Goal: Information Seeking & Learning: Learn about a topic

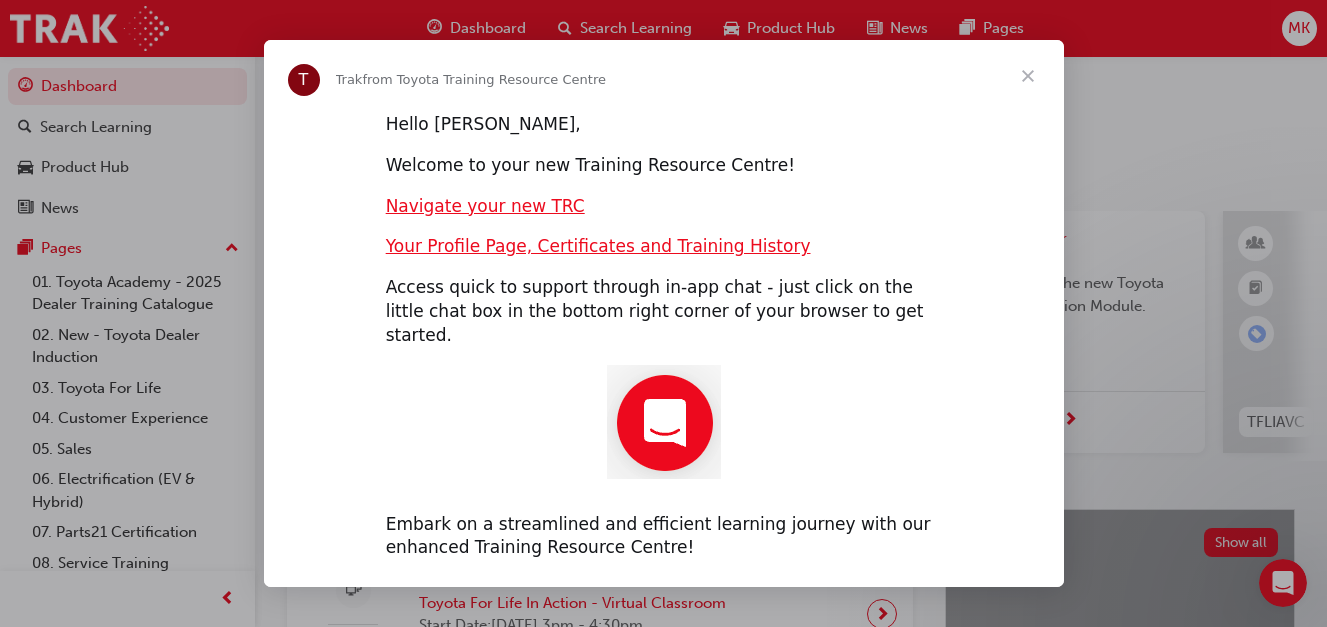
click at [1024, 81] on span "Close" at bounding box center [1028, 76] width 72 height 72
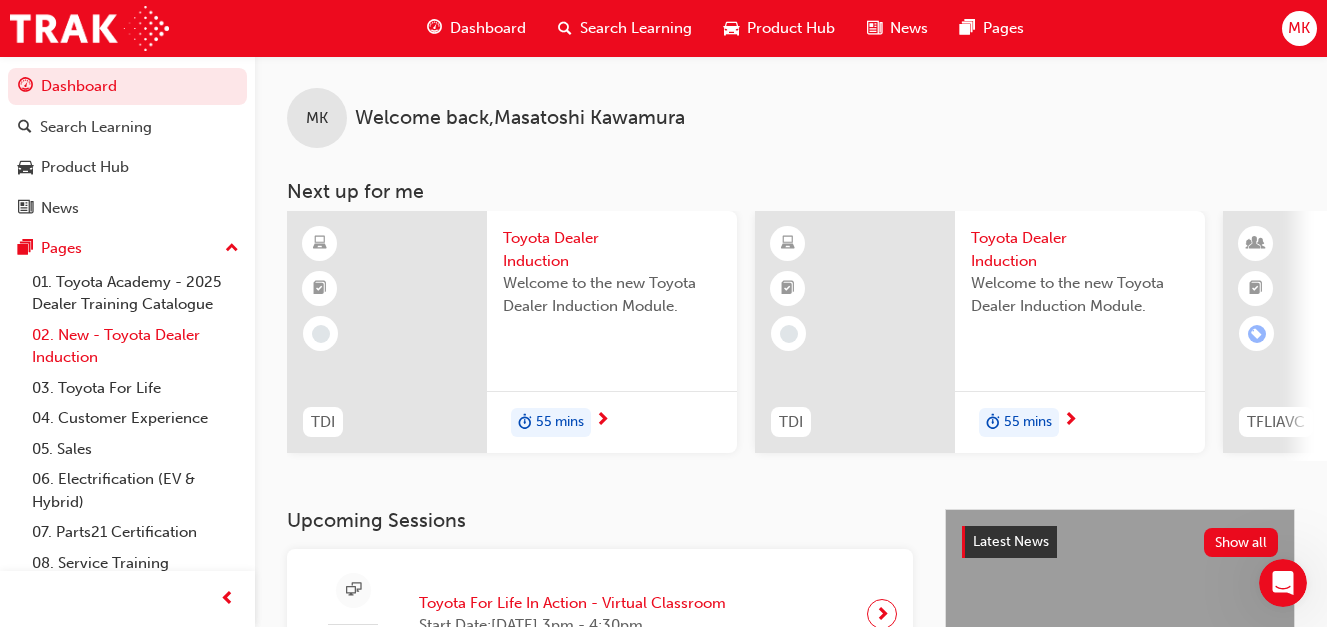
click at [90, 350] on link "02. New - Toyota Dealer Induction" at bounding box center [135, 346] width 223 height 53
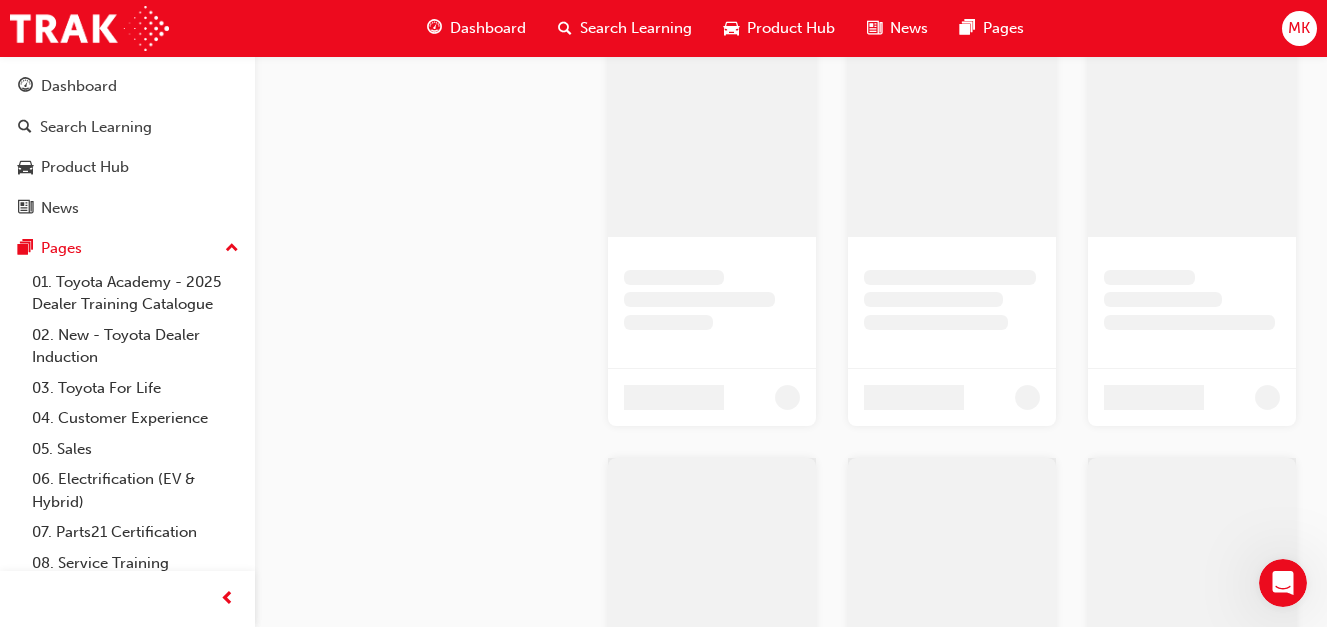
scroll to position [1165, 0]
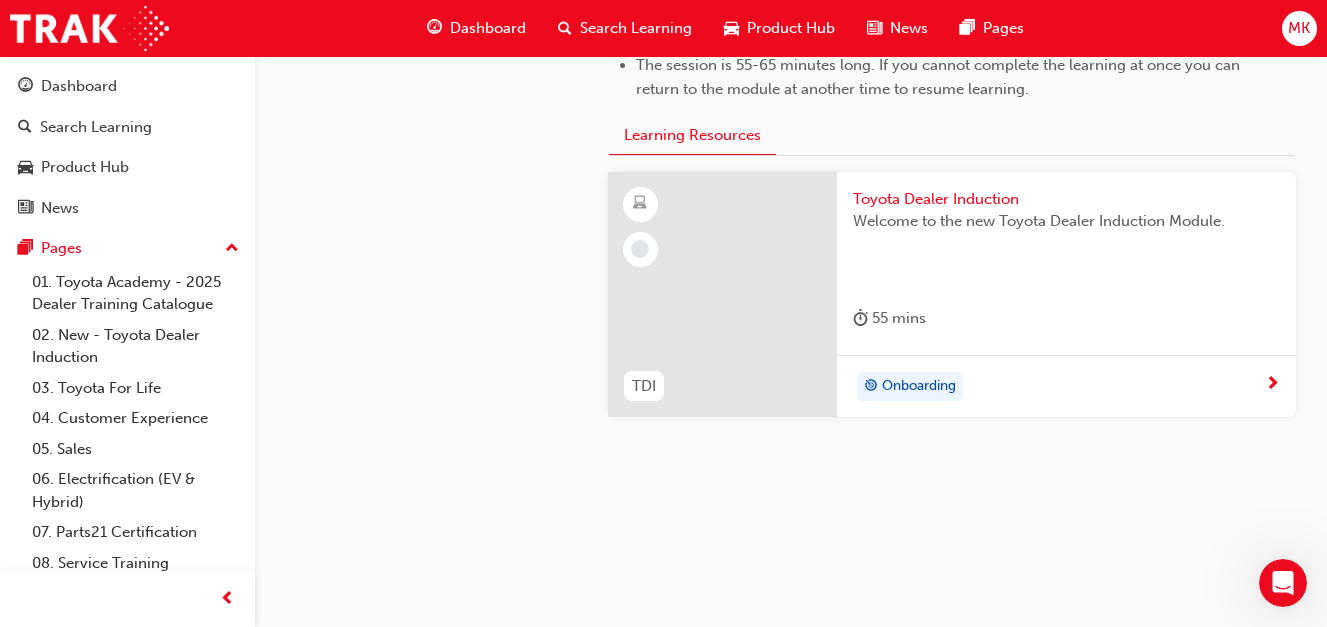
click at [738, 298] on div at bounding box center [722, 295] width 229 height 246
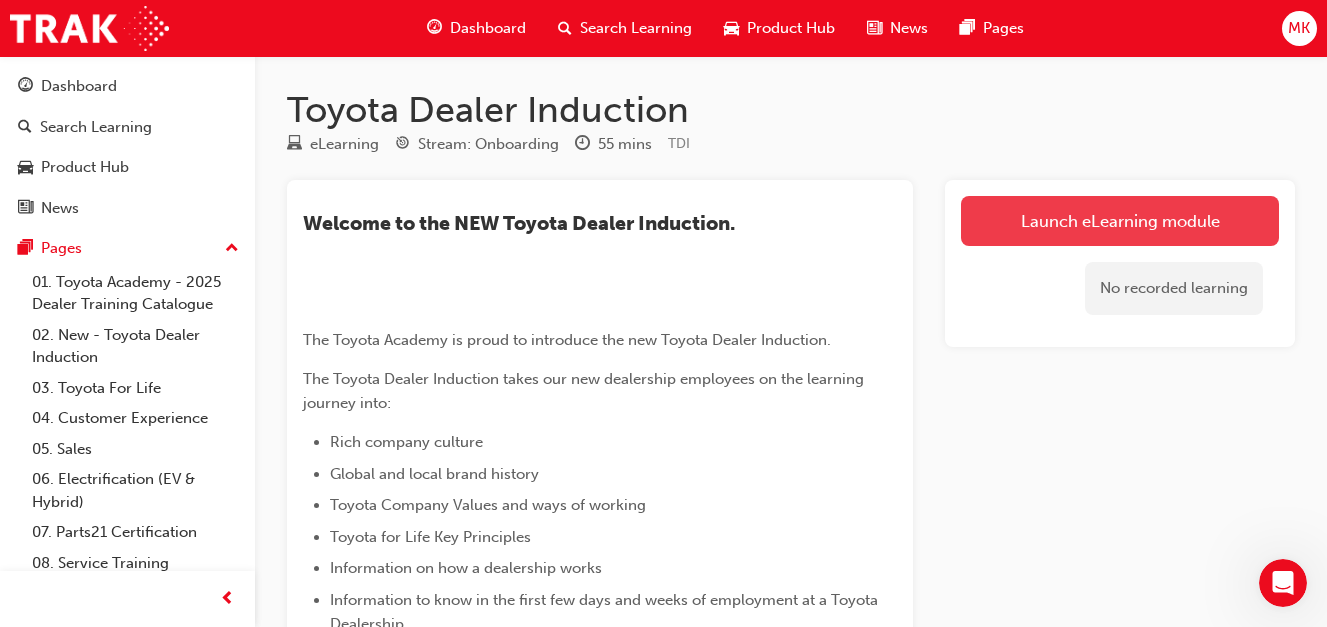
click at [1110, 212] on link "Launch eLearning module" at bounding box center [1120, 221] width 318 height 50
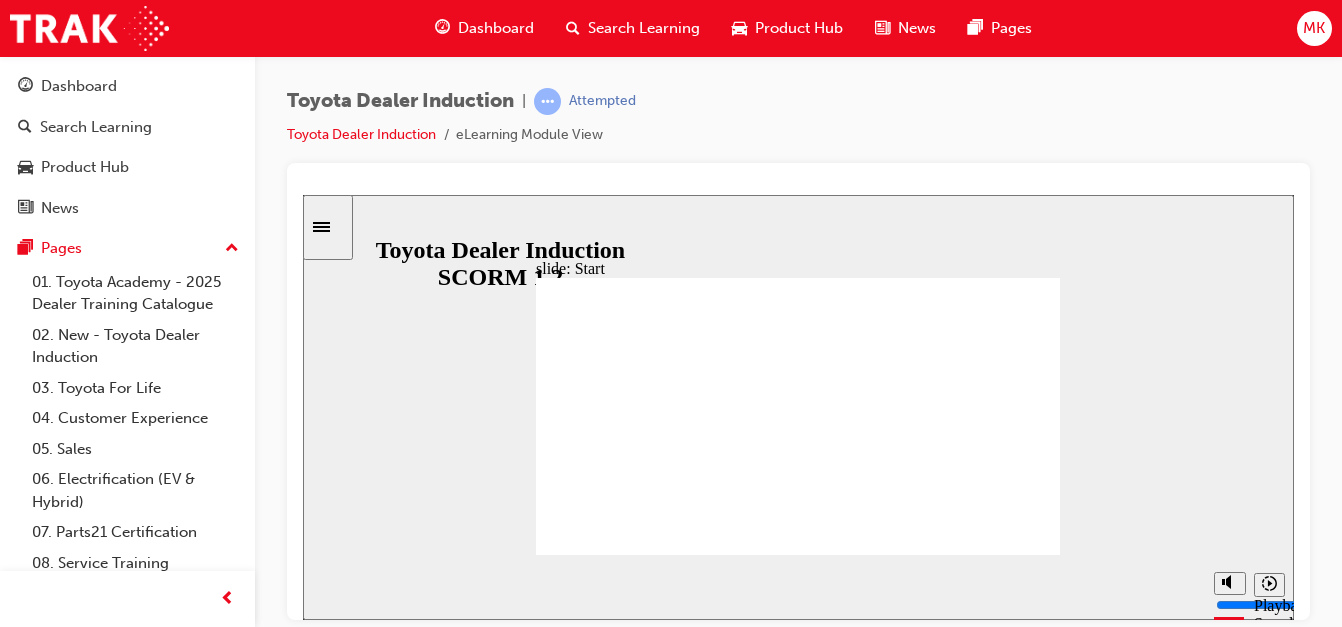
click at [1308, 29] on span "MK" at bounding box center [1314, 28] width 22 height 23
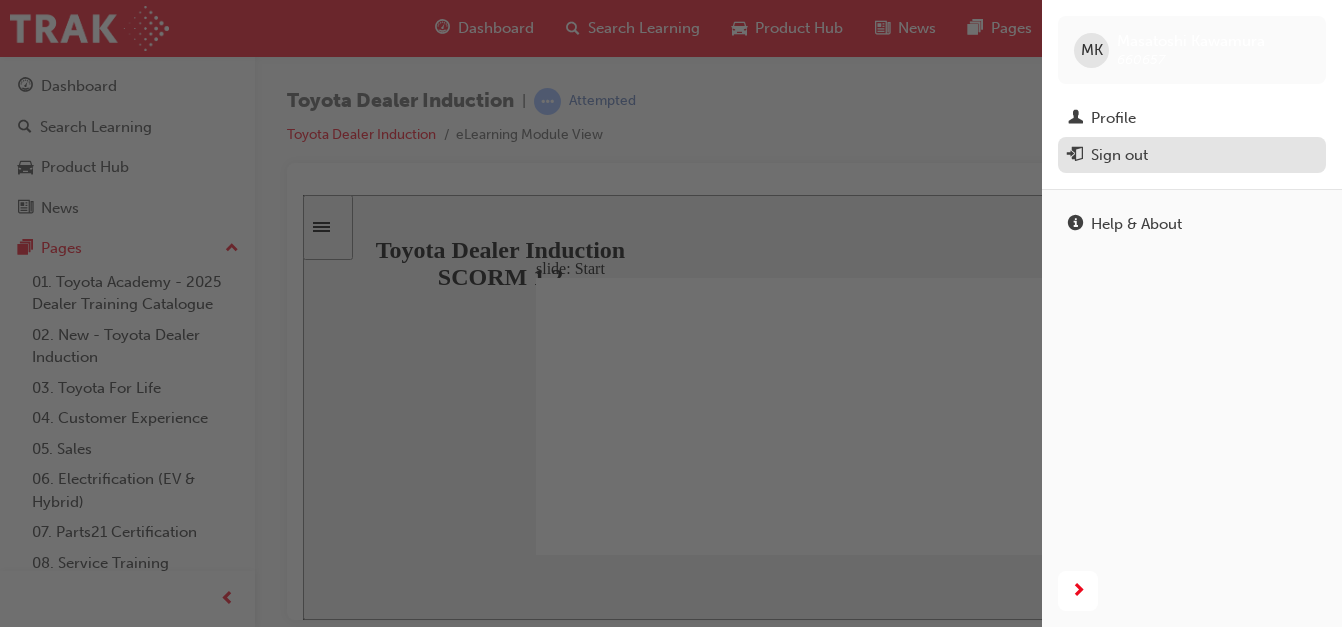
click at [1169, 150] on div "Sign out" at bounding box center [1192, 155] width 248 height 25
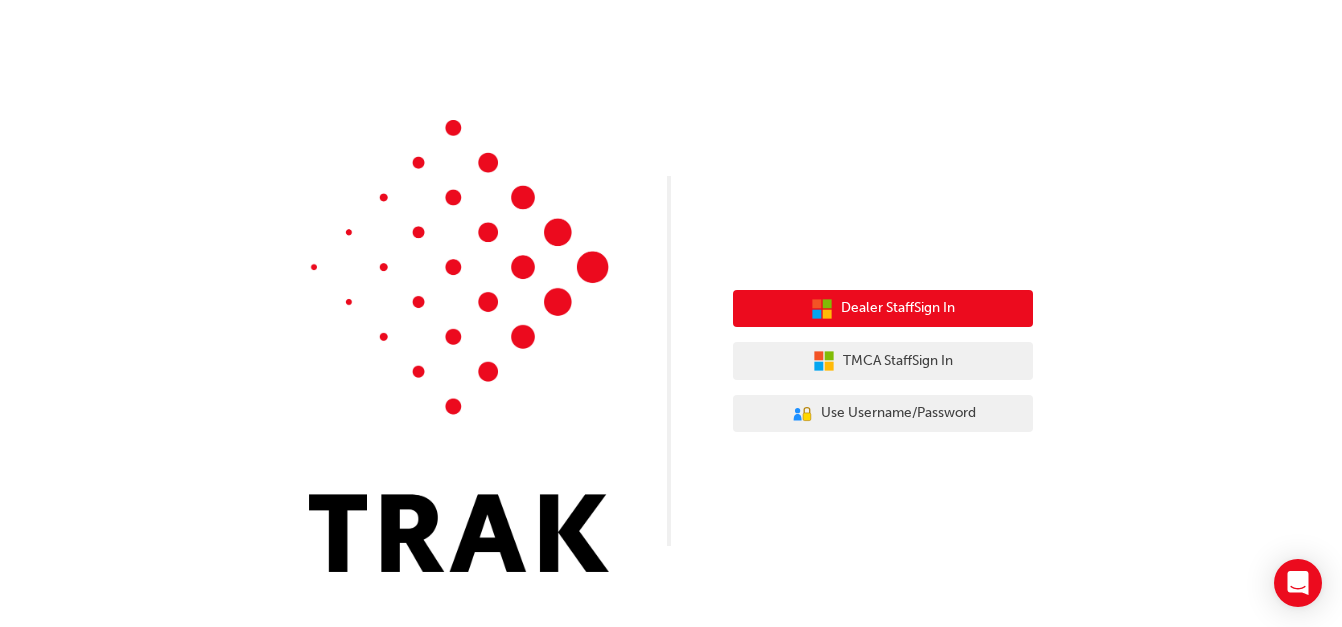
drag, startPoint x: 0, startPoint y: 0, endPoint x: 935, endPoint y: 309, distance: 984.7
click at [935, 309] on span "Dealer Staff Sign In" at bounding box center [898, 308] width 114 height 23
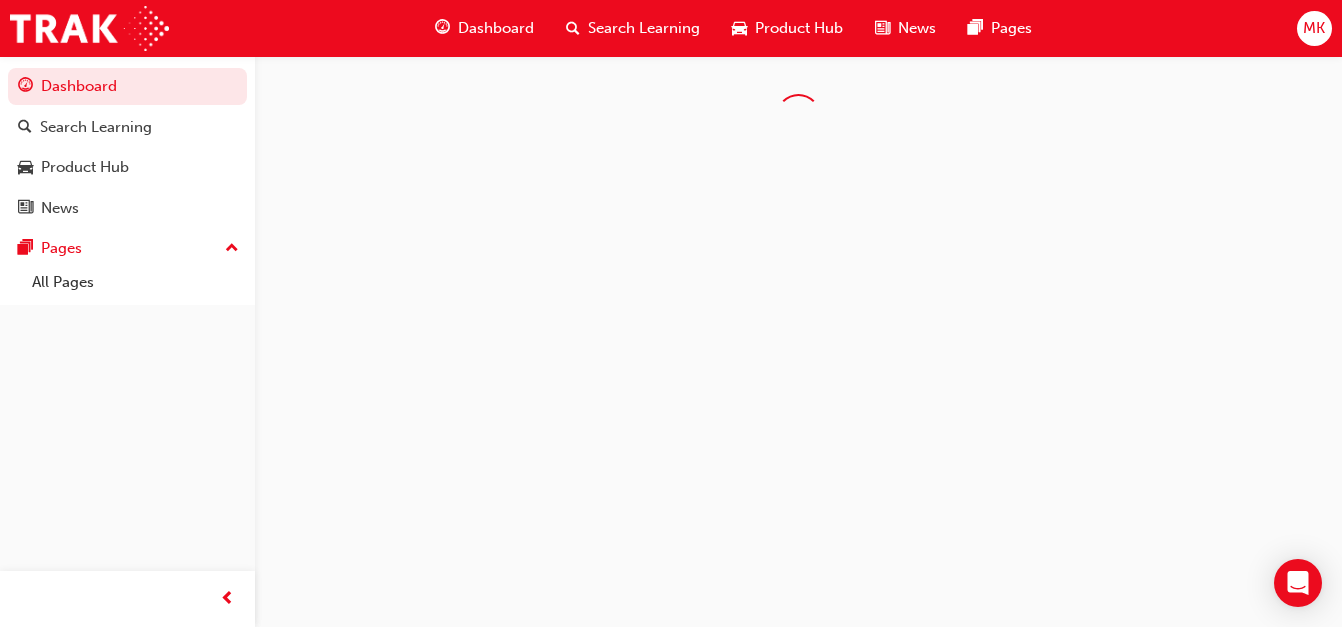
click at [1317, 31] on span "MK" at bounding box center [1314, 28] width 22 height 23
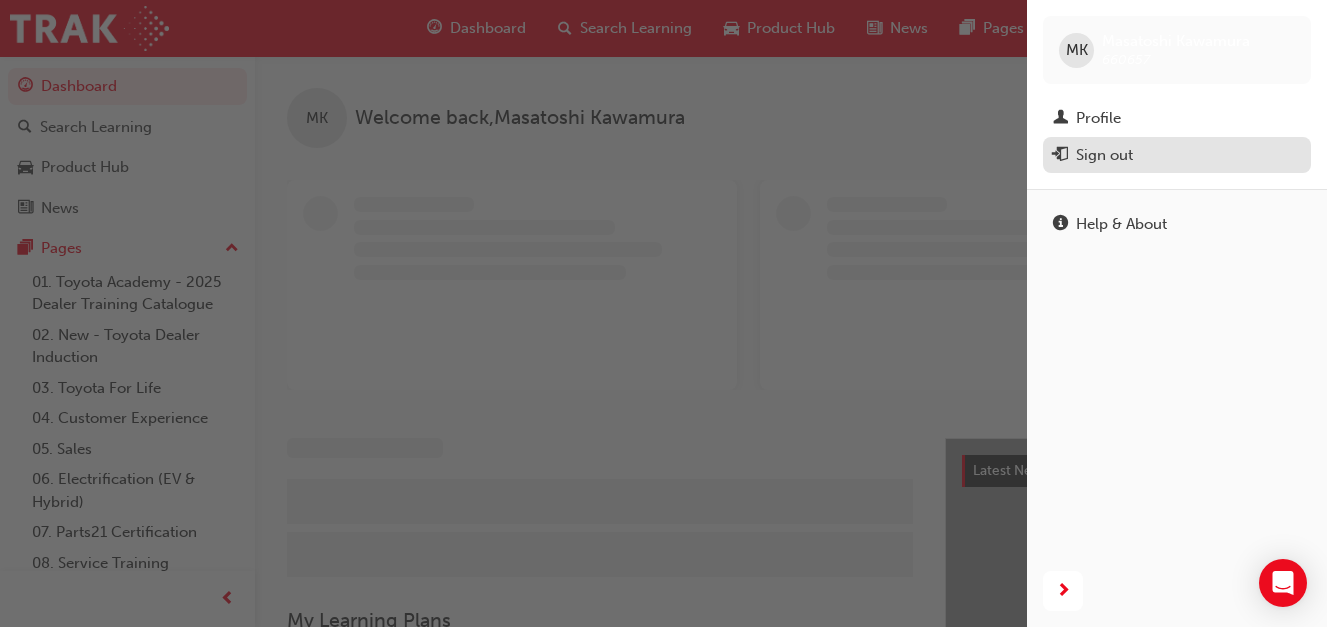
click at [1120, 161] on div "Sign out" at bounding box center [1104, 155] width 57 height 23
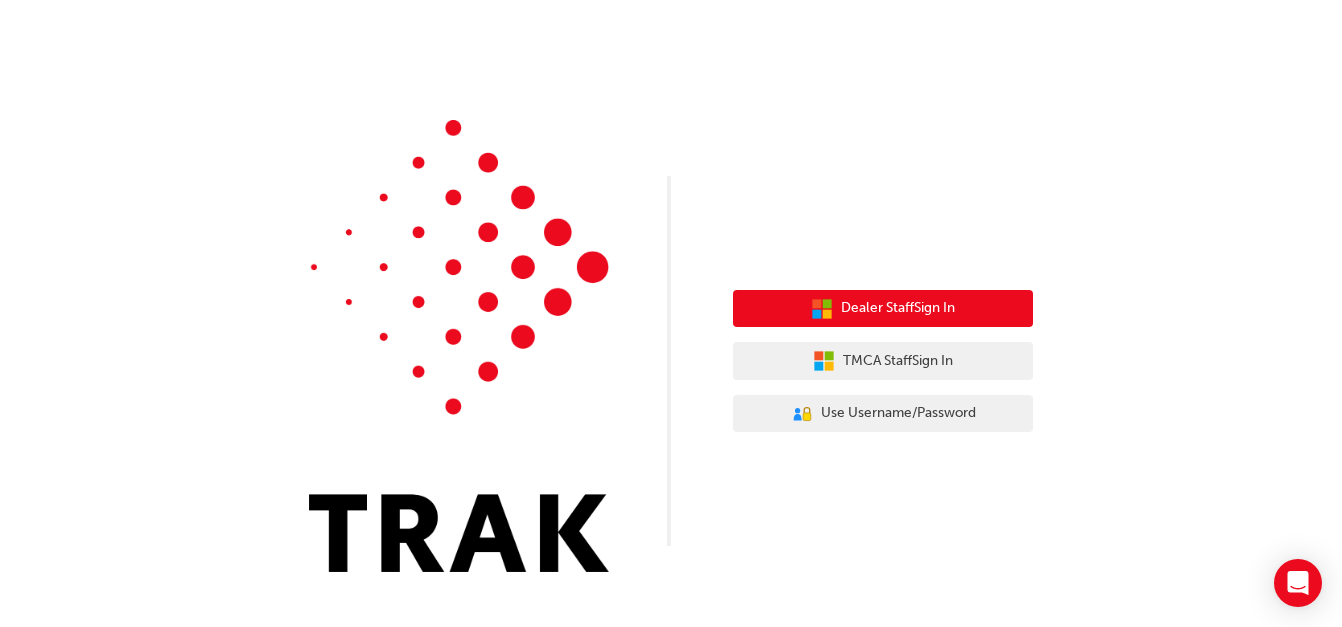
click at [970, 310] on button "Dealer Staff Sign In" at bounding box center [883, 309] width 300 height 38
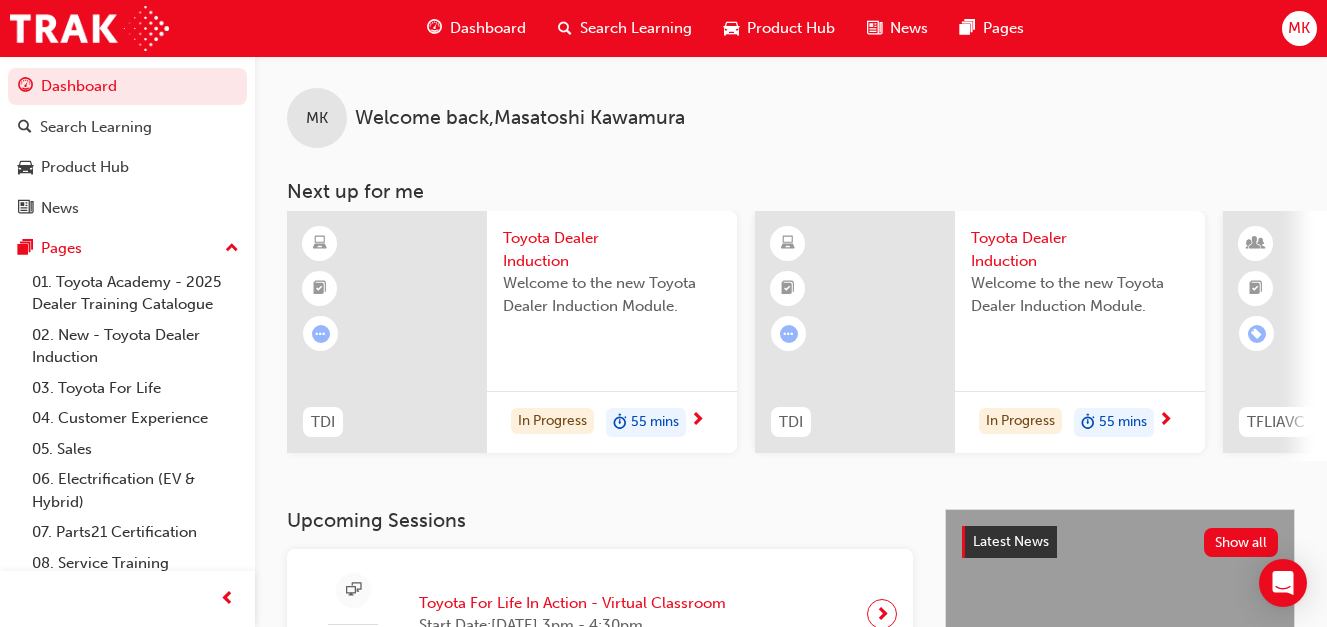
click at [1292, 26] on span "MK" at bounding box center [1299, 28] width 22 height 23
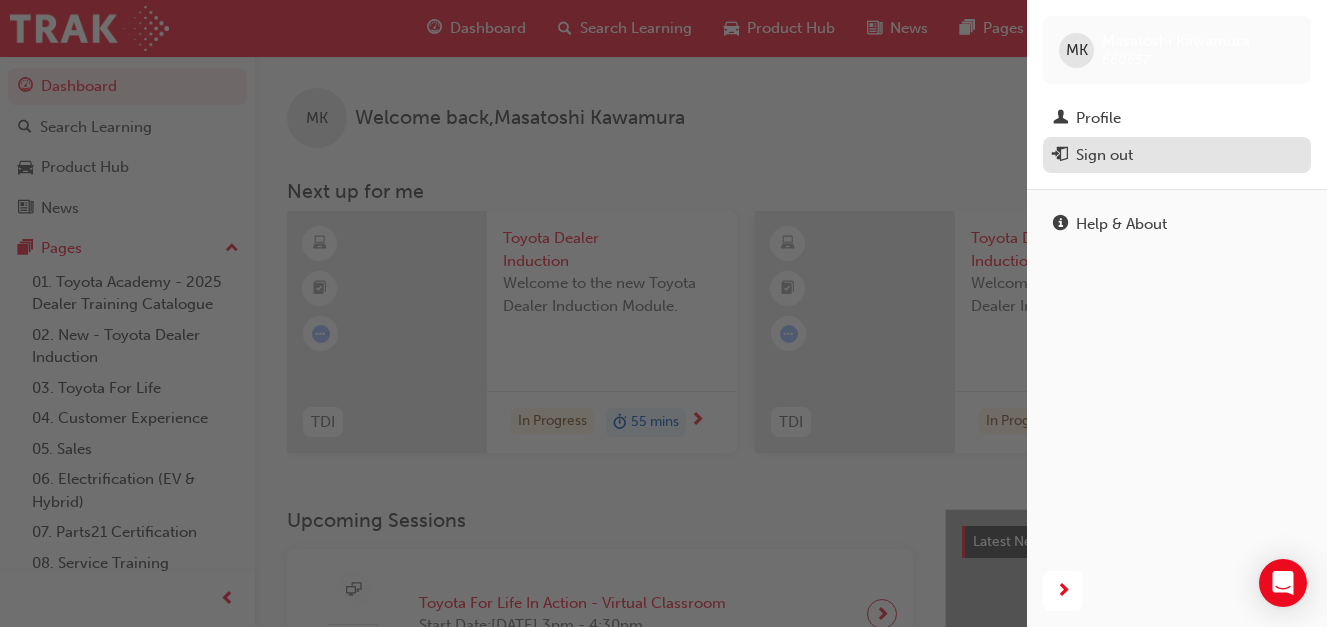
click at [1118, 156] on div "Sign out" at bounding box center [1104, 155] width 57 height 23
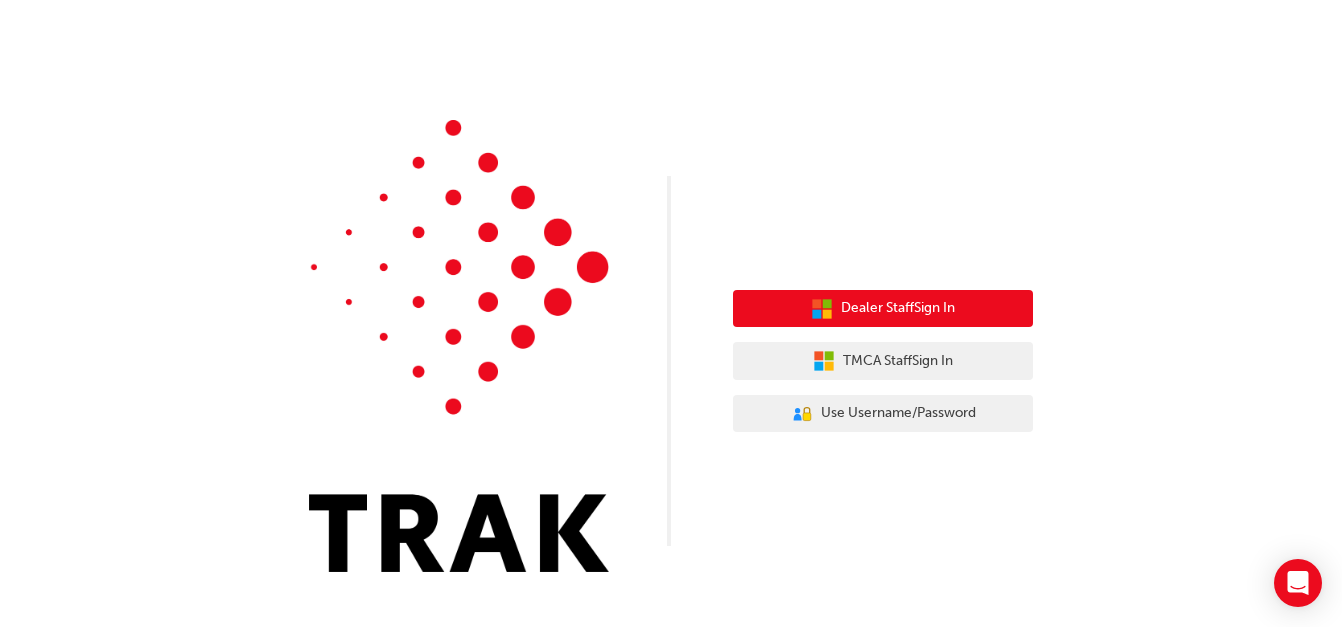
click at [873, 300] on span "Dealer Staff Sign In" at bounding box center [898, 308] width 114 height 23
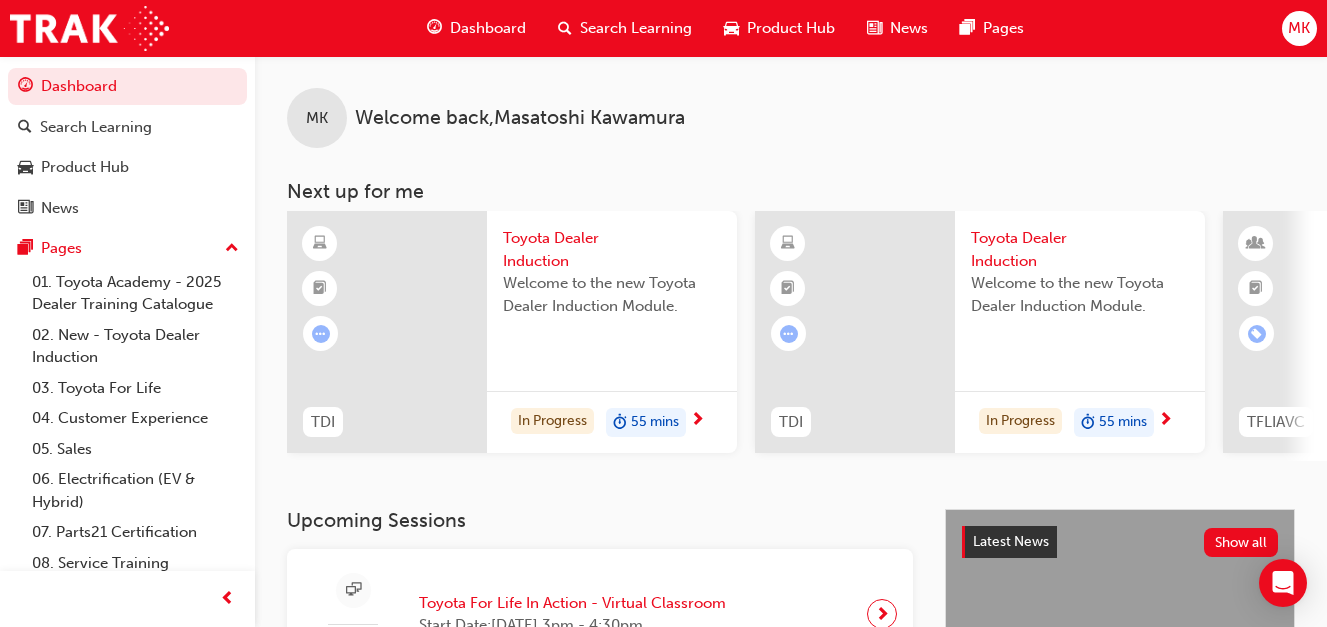
click at [1295, 25] on span "MK" at bounding box center [1299, 28] width 22 height 23
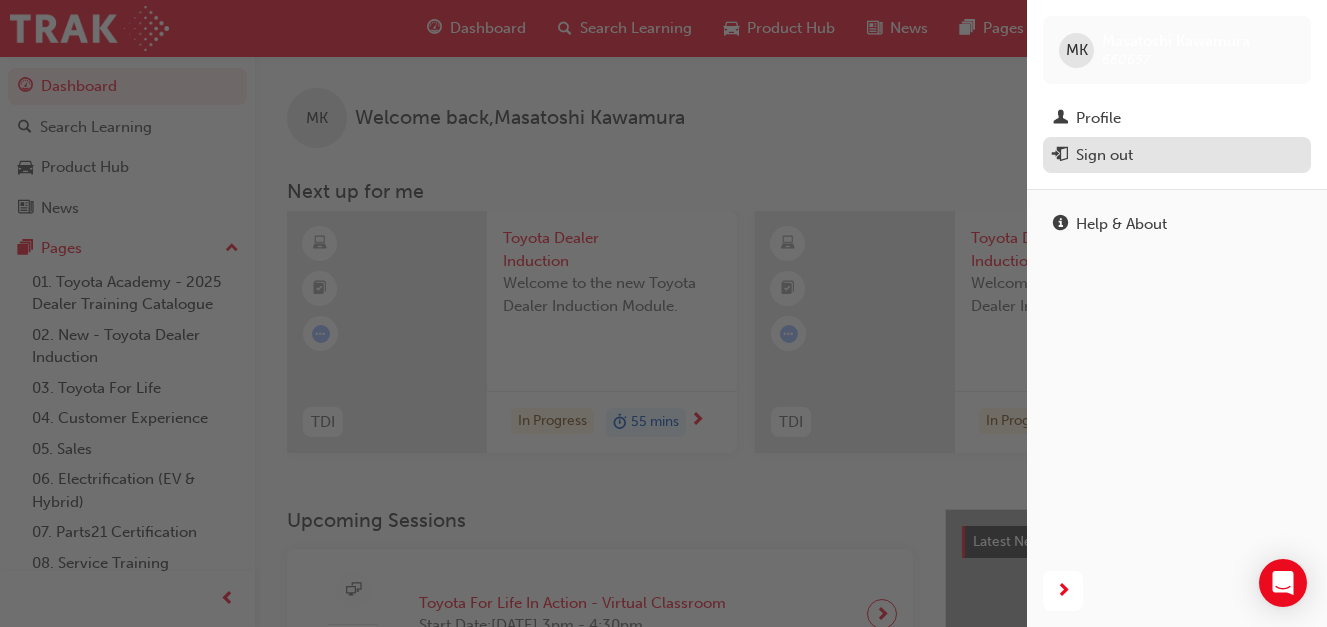
click at [1114, 149] on div "Sign out" at bounding box center [1104, 155] width 57 height 23
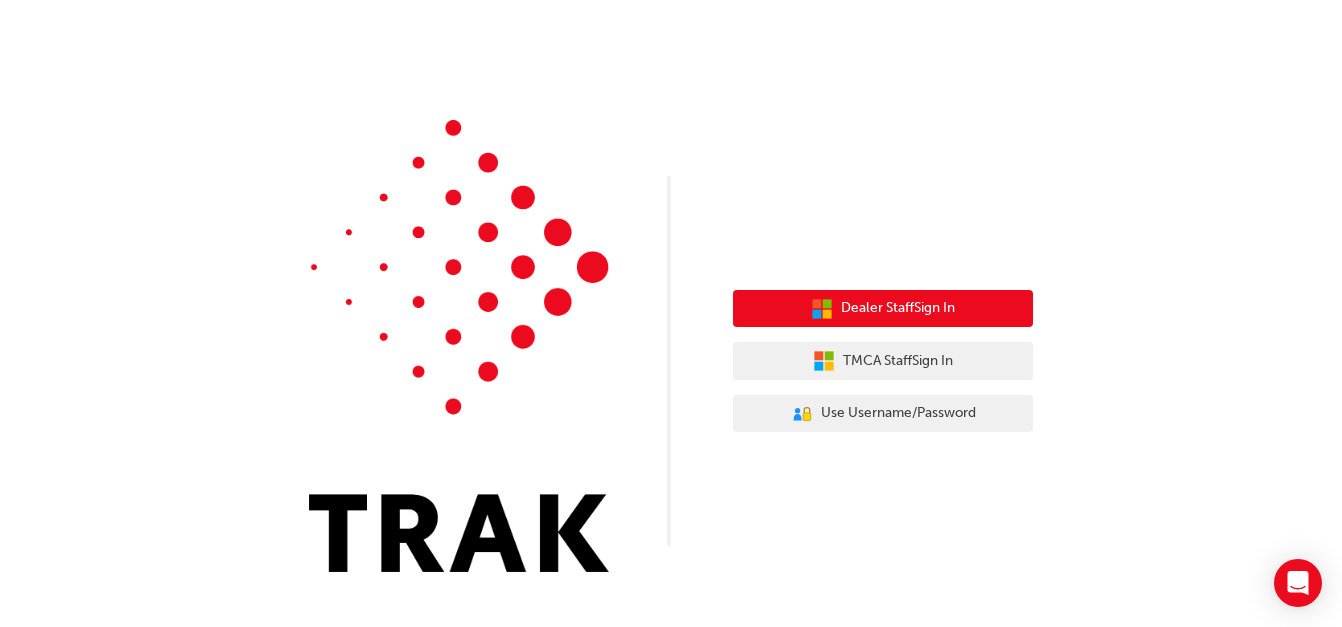
click at [931, 304] on span "Dealer Staff Sign In" at bounding box center [898, 308] width 114 height 23
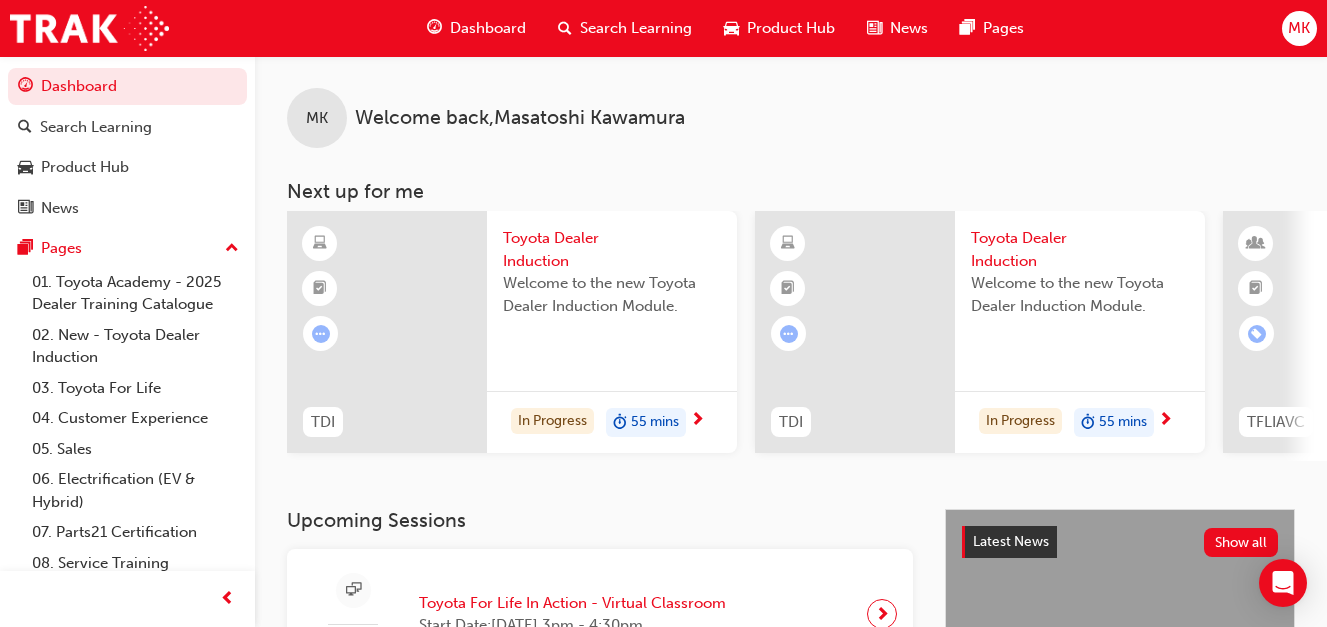
click at [1293, 31] on span "MK" at bounding box center [1299, 28] width 22 height 23
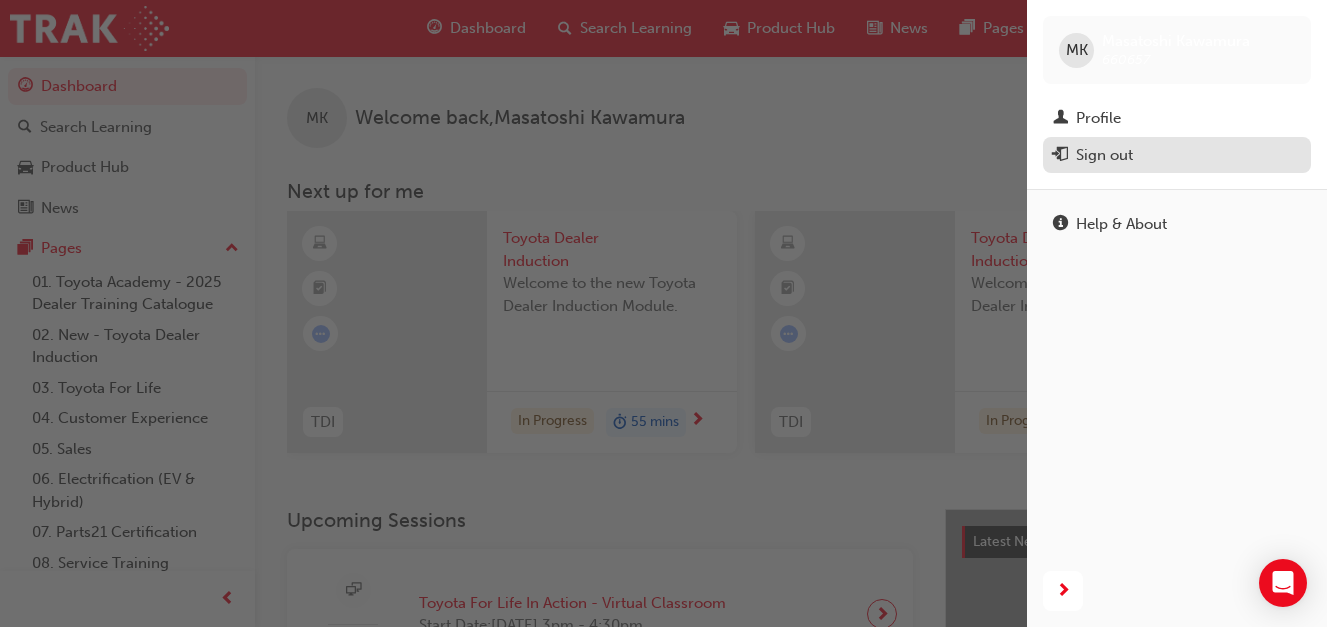
click at [1123, 151] on div "Sign out" at bounding box center [1104, 155] width 57 height 23
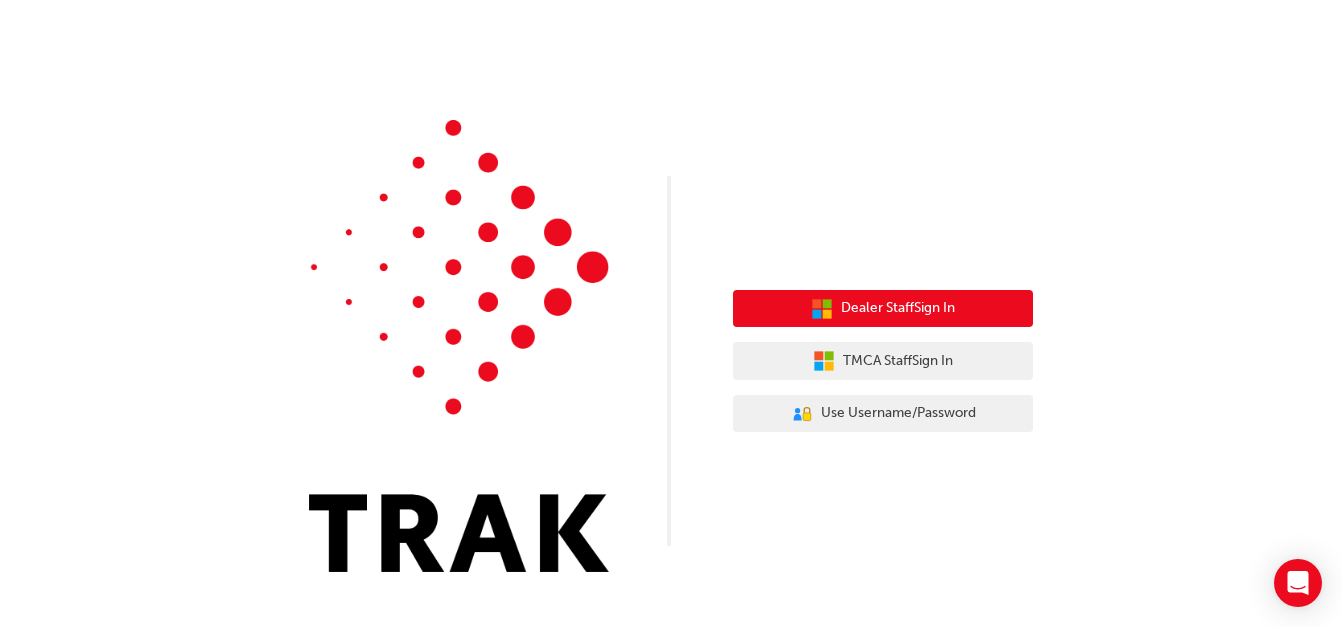
click at [915, 303] on span "Dealer Staff Sign In" at bounding box center [898, 308] width 114 height 23
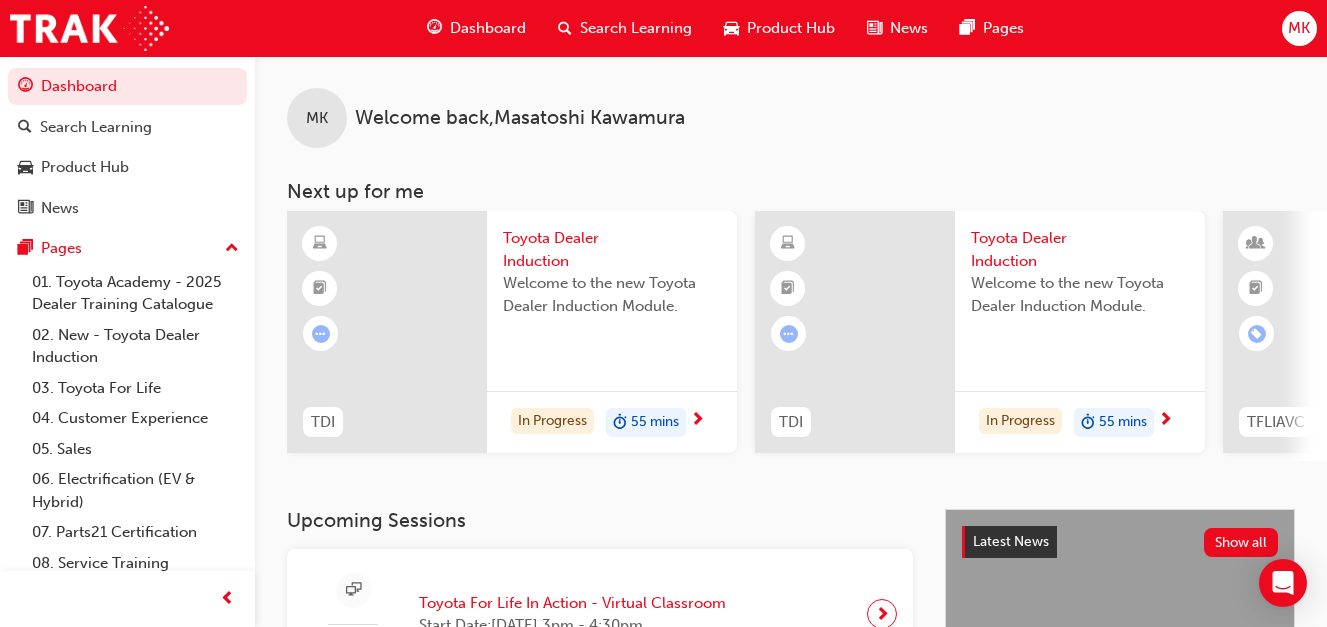
click at [1291, 24] on span "MK" at bounding box center [1299, 28] width 22 height 23
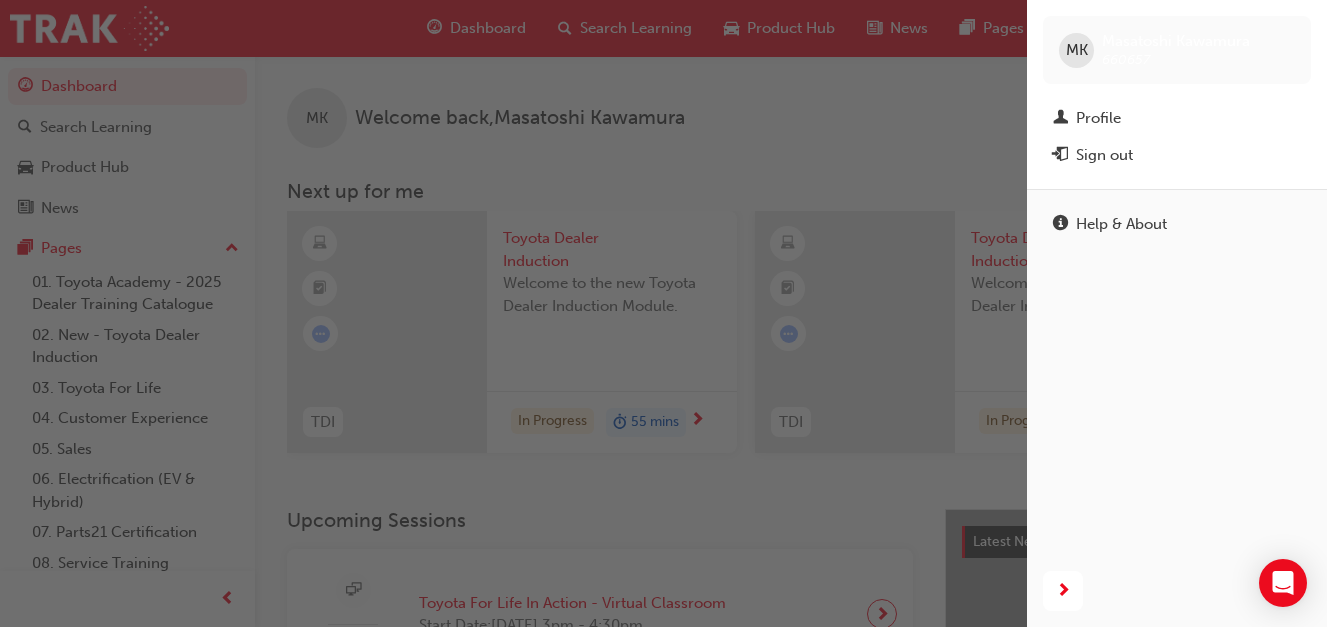
click at [1080, 57] on span "MK" at bounding box center [1077, 50] width 22 height 23
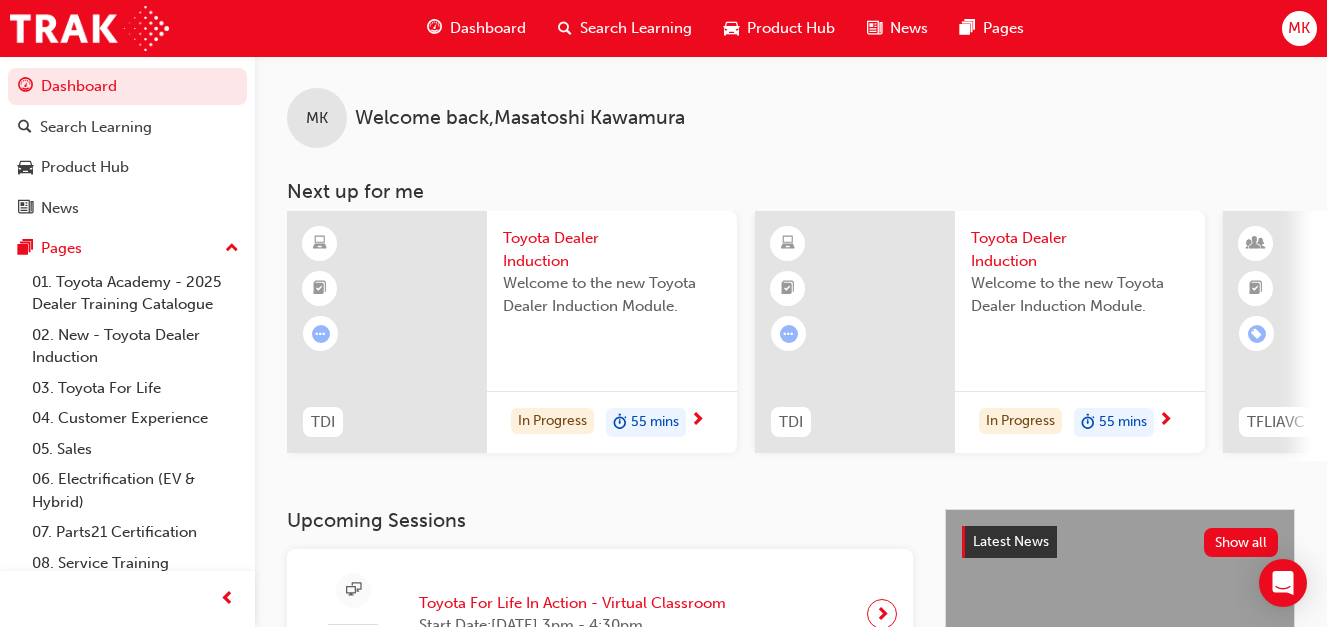
click at [1308, 31] on span "MK" at bounding box center [1299, 28] width 22 height 23
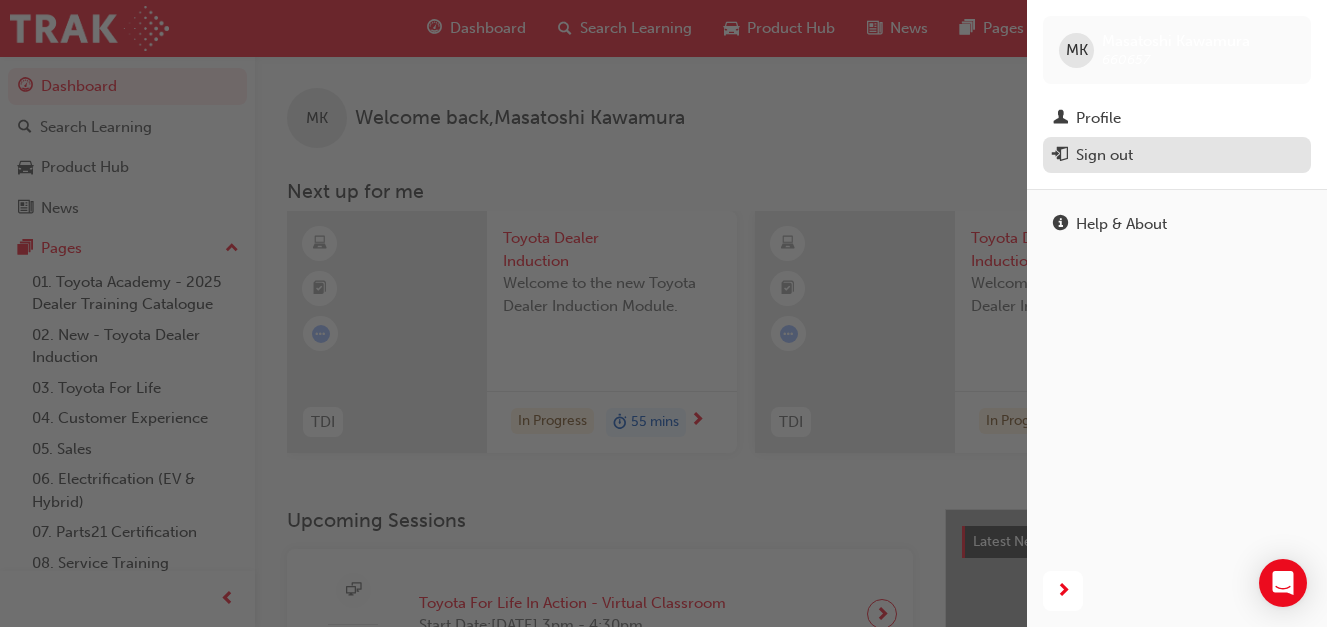
click at [1114, 153] on div "Sign out" at bounding box center [1104, 155] width 57 height 23
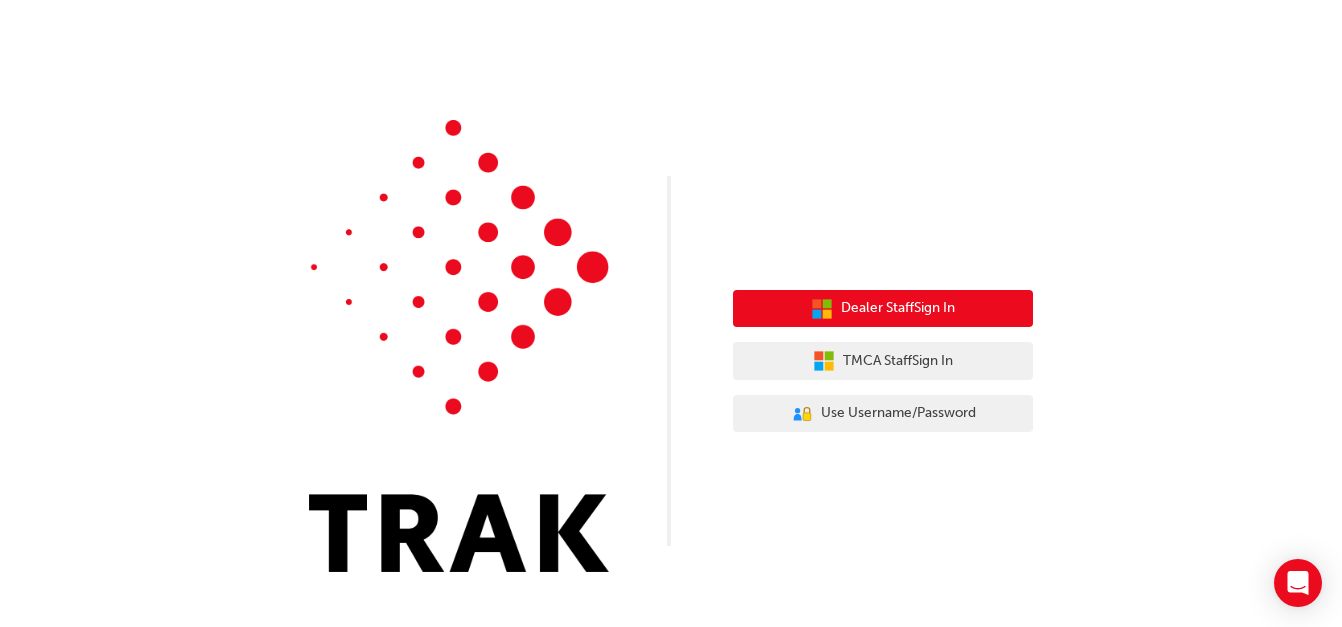
click at [917, 310] on span "Dealer Staff Sign In" at bounding box center [898, 308] width 114 height 23
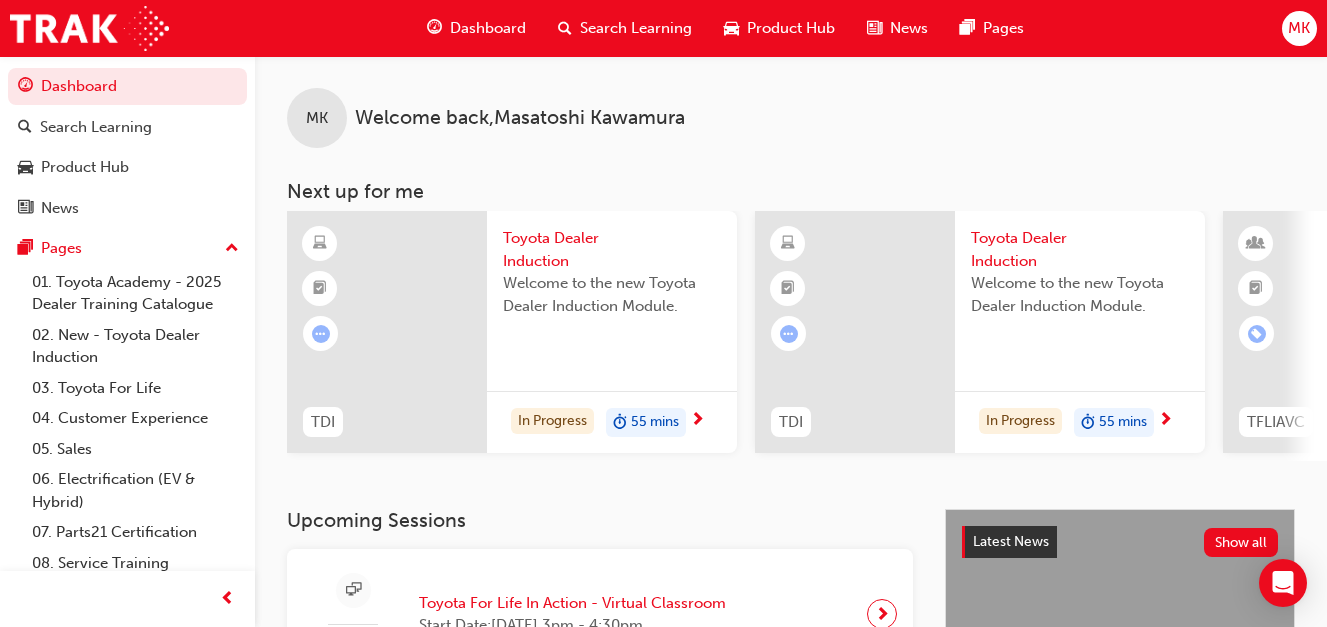
click at [1302, 25] on span "MK" at bounding box center [1299, 28] width 22 height 23
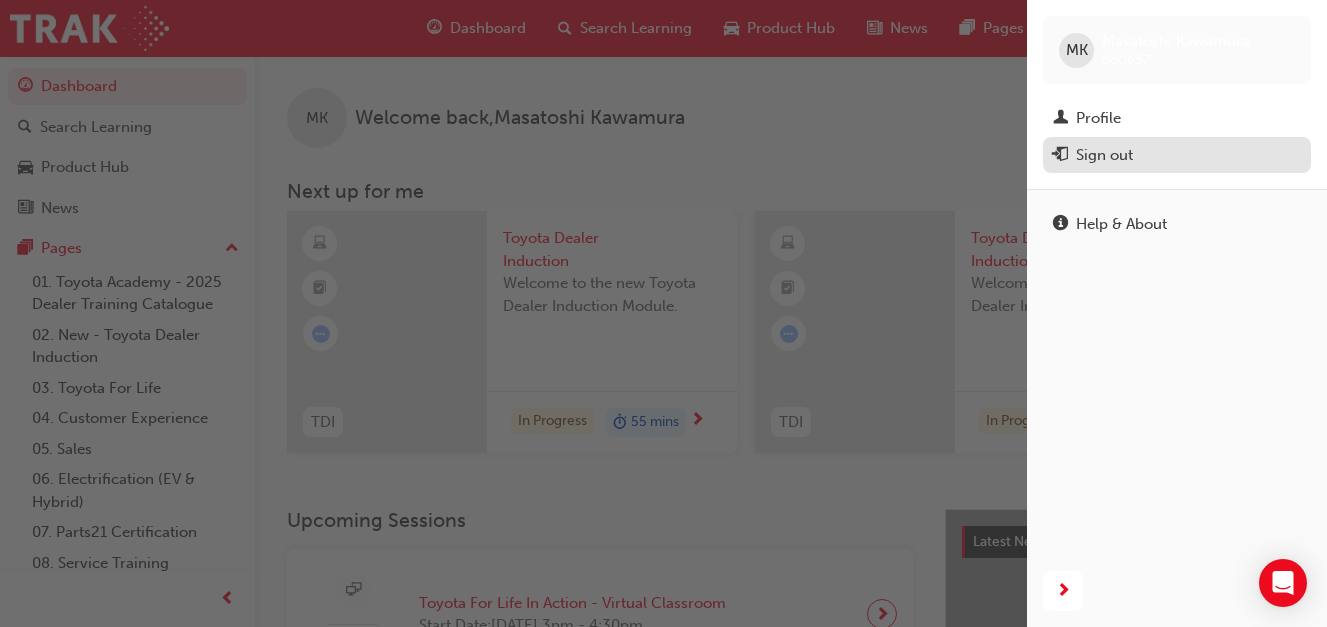
click at [1124, 154] on div "Sign out" at bounding box center [1104, 155] width 57 height 23
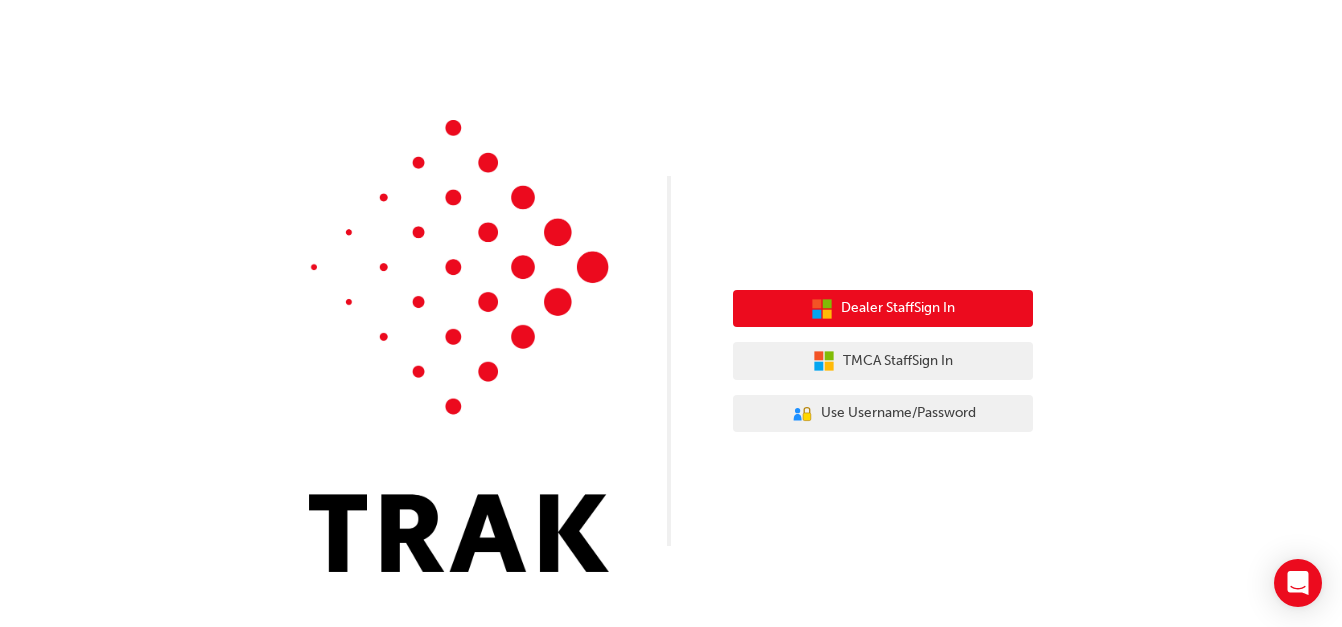
click at [885, 305] on span "Dealer Staff Sign In" at bounding box center [898, 308] width 114 height 23
